Goal: Task Accomplishment & Management: Manage account settings

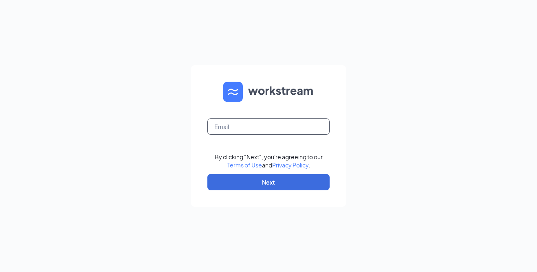
click at [281, 135] on input "text" at bounding box center [269, 126] width 122 height 16
type input "tim@timothylynnburchfield.com"
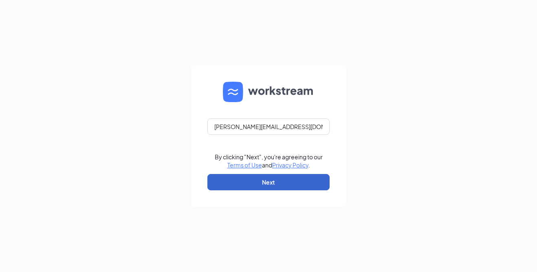
click at [270, 190] on button "Next" at bounding box center [269, 182] width 122 height 16
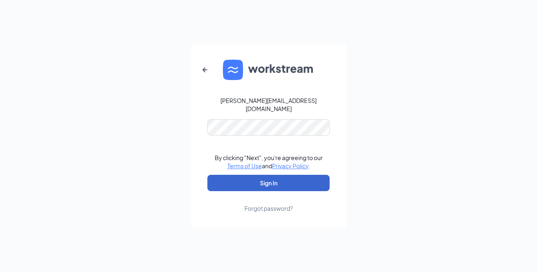
click at [268, 191] on button "Sign In" at bounding box center [269, 183] width 122 height 16
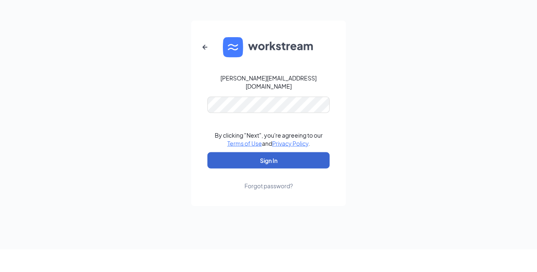
click at [269, 184] on button "Sign In" at bounding box center [269, 183] width 122 height 16
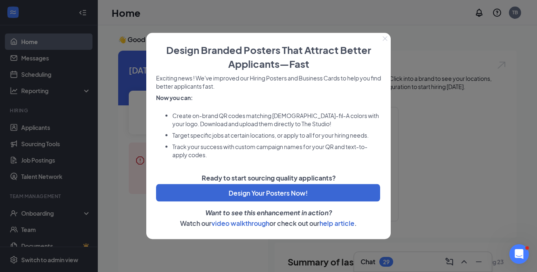
click at [386, 40] on icon "Close" at bounding box center [385, 38] width 5 height 5
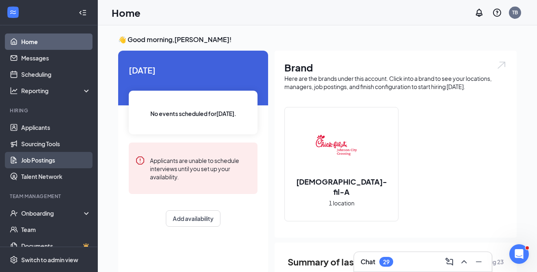
click at [40, 166] on link "Job Postings" at bounding box center [56, 160] width 70 height 16
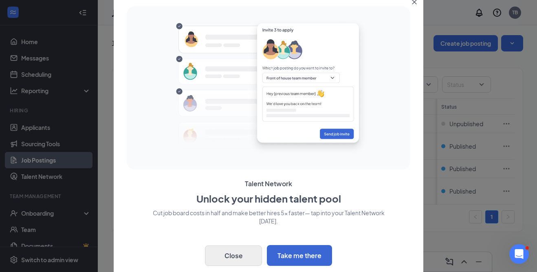
click at [237, 259] on button "Close" at bounding box center [233, 255] width 57 height 20
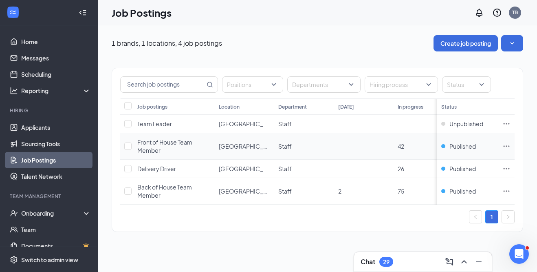
click at [507, 148] on icon "Ellipses" at bounding box center [507, 146] width 8 height 8
click at [348, 272] on div "1 brands, 1 locations, 4 job postings Create job posting Positions Departments …" at bounding box center [318, 148] width 440 height 246
click at [127, 147] on input "checkbox" at bounding box center [127, 145] width 7 height 7
checkbox input "true"
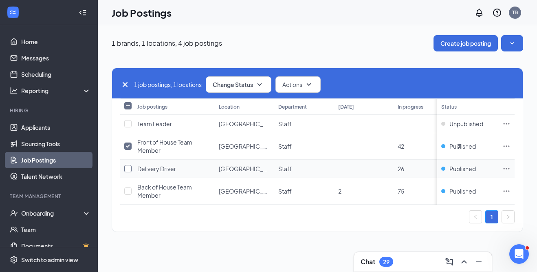
click at [127, 170] on input "checkbox" at bounding box center [127, 168] width 7 height 7
checkbox input "true"
click at [126, 194] on input "checkbox" at bounding box center [127, 190] width 7 height 7
checkbox input "true"
click at [264, 82] on icon "SmallChevronDown" at bounding box center [260, 85] width 10 height 10
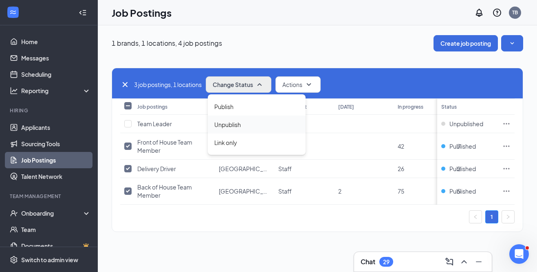
click at [259, 127] on div "Unpublish" at bounding box center [257, 124] width 98 height 18
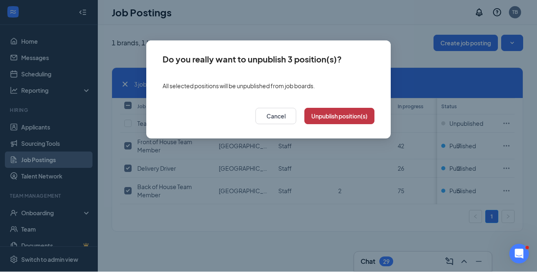
click at [339, 120] on button "Unpublish position(s)" at bounding box center [340, 116] width 70 height 16
